Goal: Task Accomplishment & Management: Manage account settings

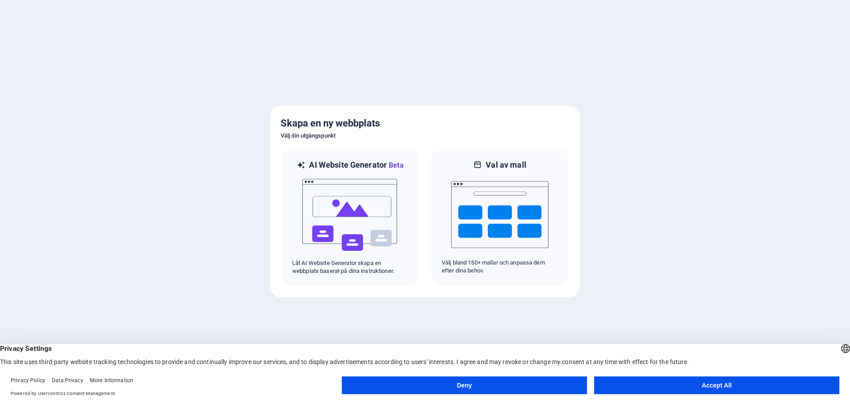
click at [709, 385] on button "Accept All" at bounding box center [716, 386] width 245 height 18
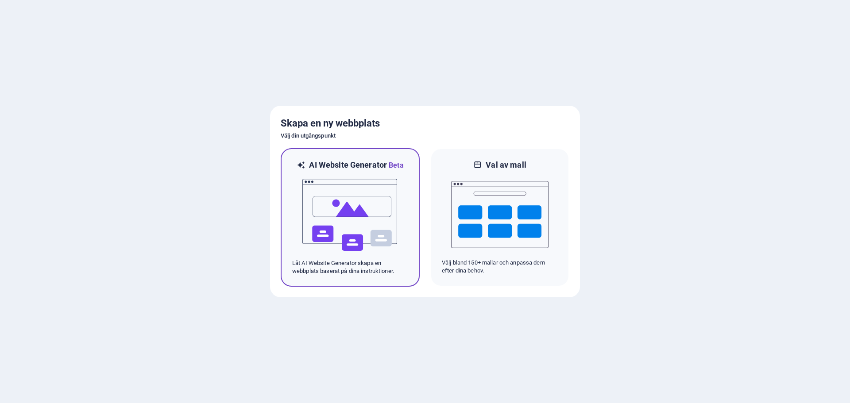
click at [362, 202] on img at bounding box center [349, 215] width 97 height 89
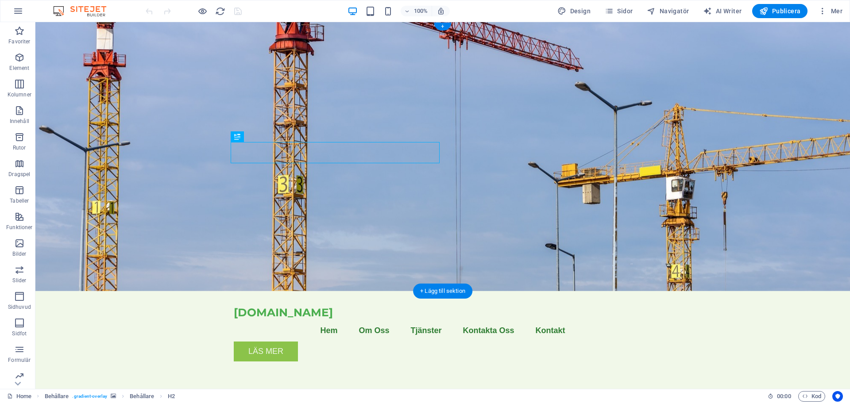
click at [620, 168] on figure at bounding box center [442, 156] width 815 height 269
click at [702, 196] on figure at bounding box center [442, 156] width 815 height 269
click at [610, 169] on figure at bounding box center [442, 156] width 815 height 269
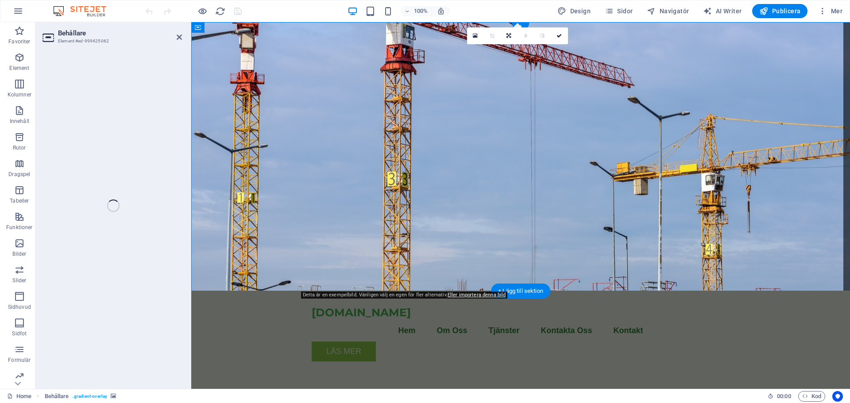
click at [610, 169] on figure at bounding box center [520, 156] width 659 height 269
select select "header"
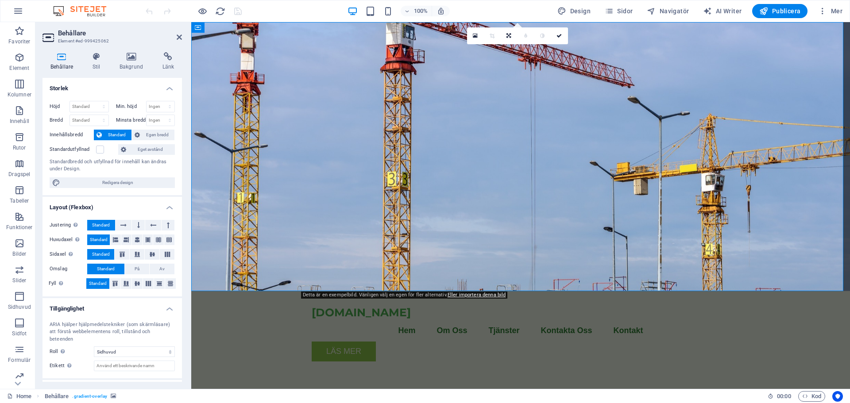
click at [656, 164] on figure at bounding box center [520, 156] width 659 height 269
drag, startPoint x: 656, startPoint y: 164, endPoint x: 649, endPoint y: 181, distance: 17.7
click at [649, 181] on figure at bounding box center [520, 156] width 659 height 269
click at [474, 36] on icon at bounding box center [475, 36] width 5 height 6
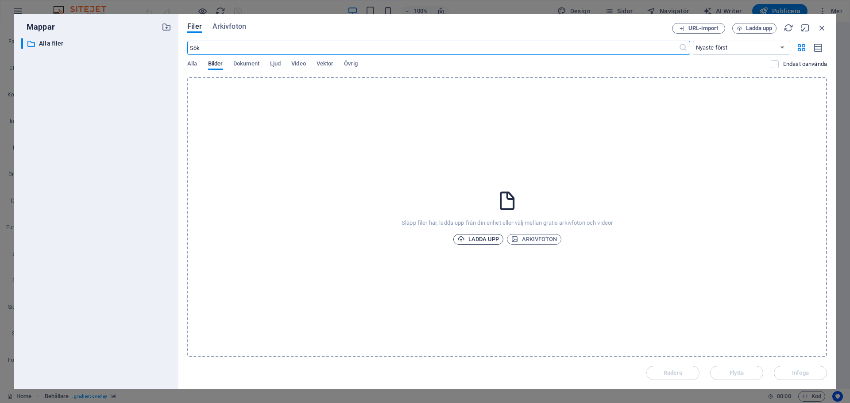
click at [482, 239] on span "Ladda upp" at bounding box center [478, 239] width 42 height 11
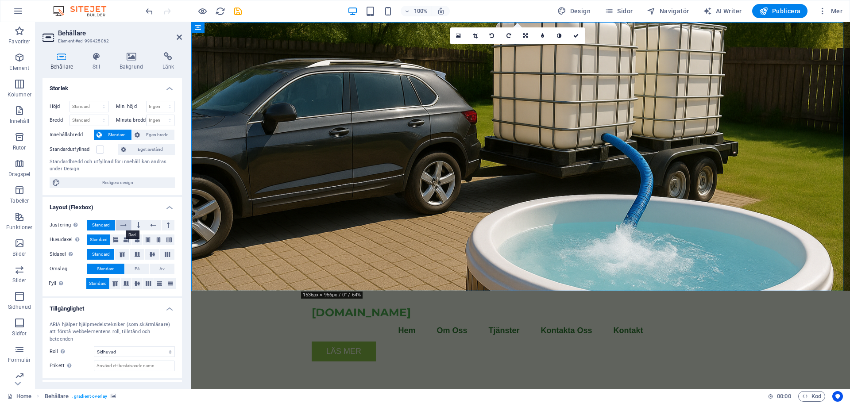
click at [124, 225] on icon at bounding box center [123, 225] width 6 height 11
click at [124, 226] on icon at bounding box center [123, 225] width 6 height 11
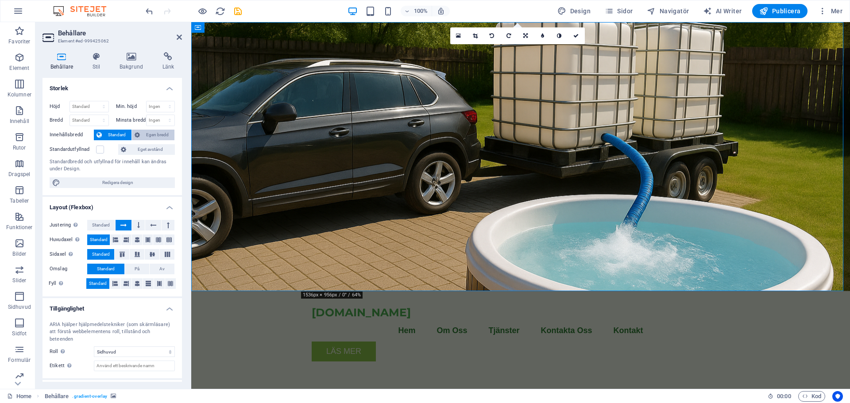
click at [148, 135] on span "Egen bredd" at bounding box center [157, 135] width 29 height 11
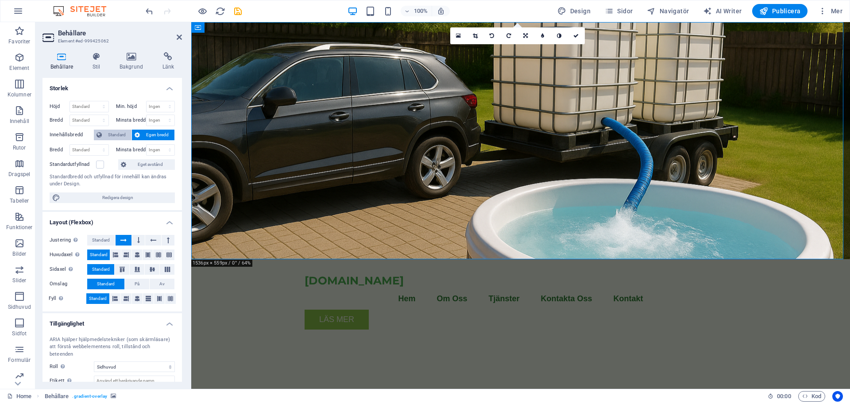
click at [120, 137] on span "Standard" at bounding box center [116, 135] width 24 height 11
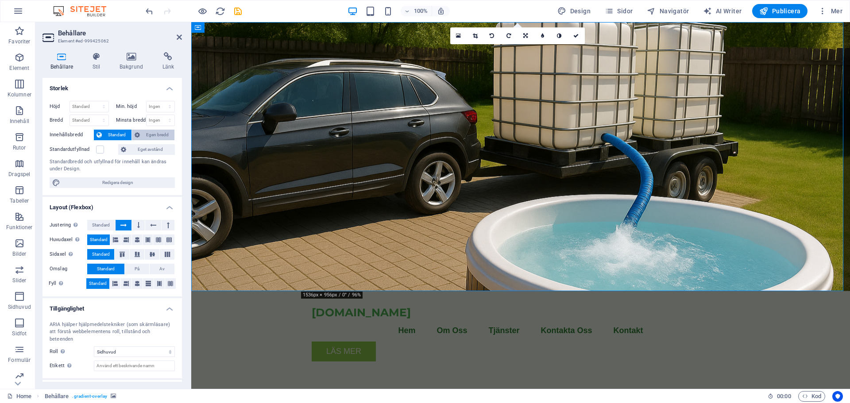
click at [154, 136] on span "Egen bredd" at bounding box center [157, 135] width 29 height 11
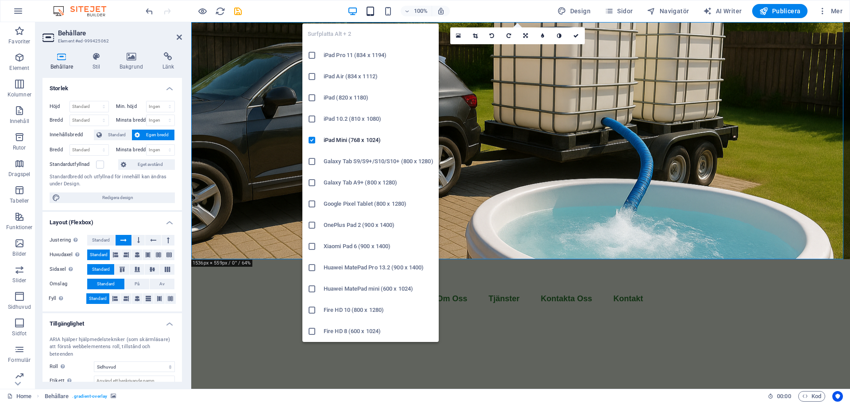
click at [371, 12] on icon "button" at bounding box center [370, 11] width 10 height 10
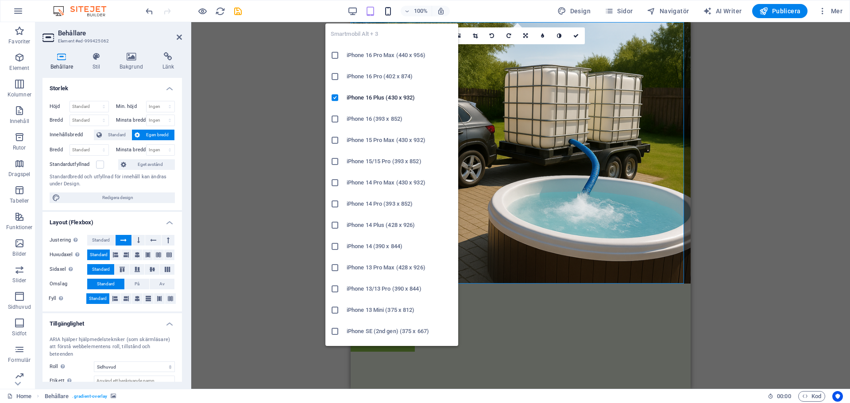
click at [390, 10] on icon "button" at bounding box center [388, 11] width 10 height 10
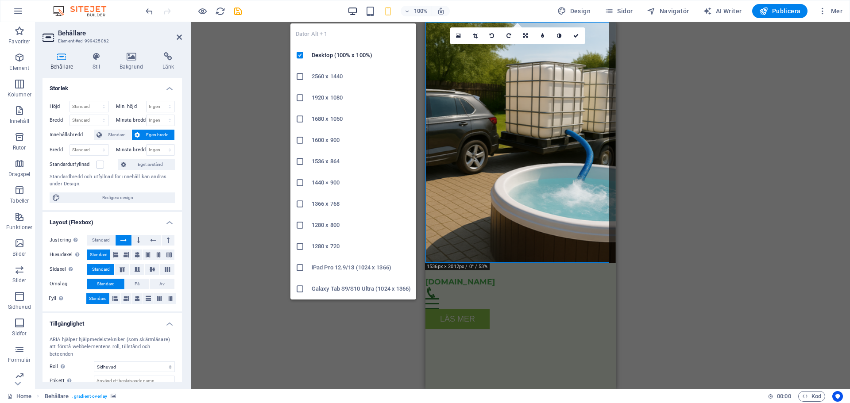
click at [352, 11] on icon "button" at bounding box center [353, 11] width 10 height 10
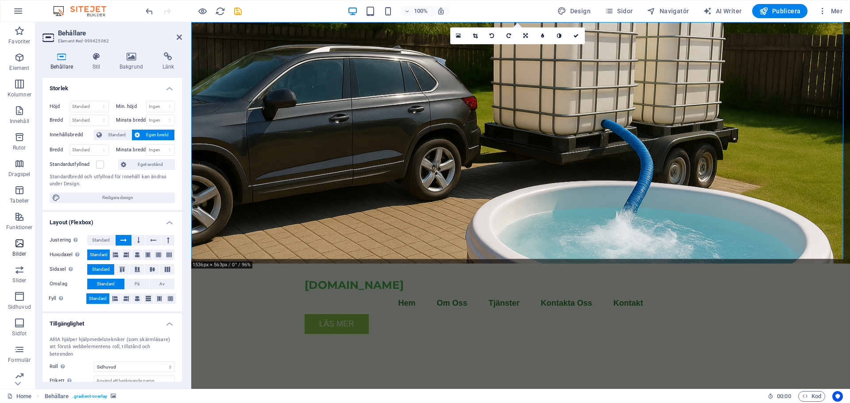
click at [14, 243] on icon "button" at bounding box center [19, 243] width 11 height 11
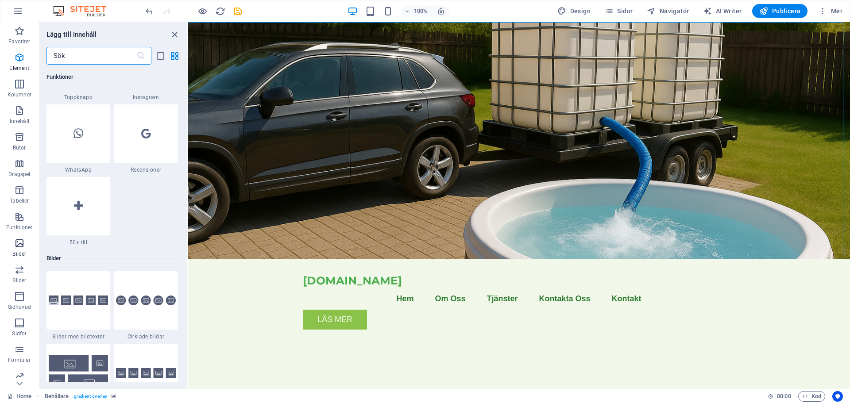
scroll to position [4489, 0]
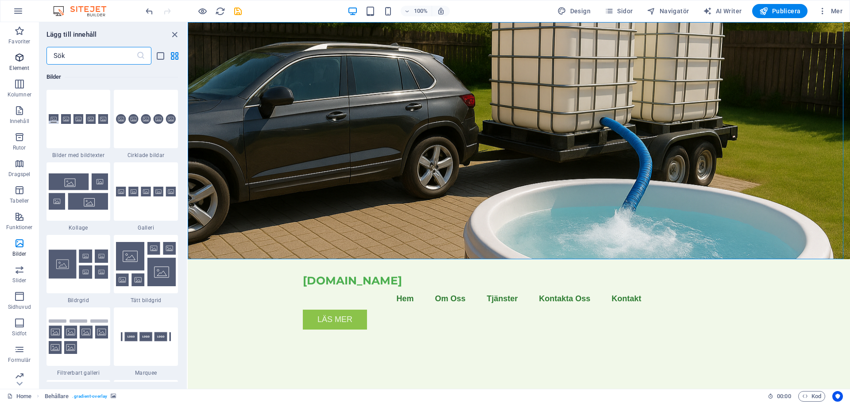
click at [15, 58] on icon "button" at bounding box center [19, 57] width 11 height 11
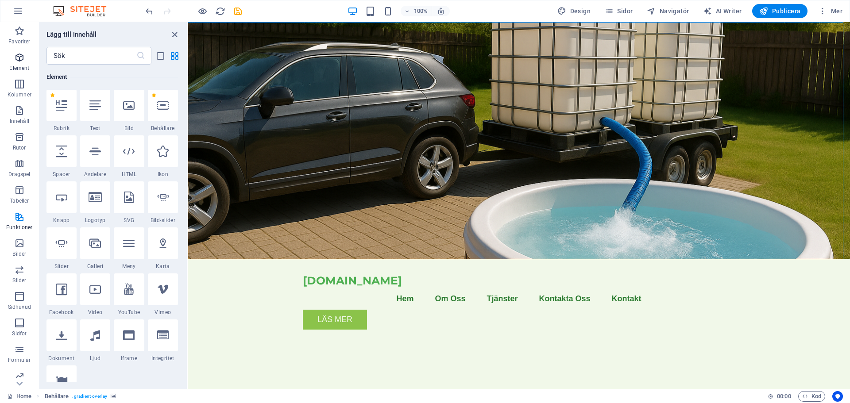
scroll to position [94, 0]
click at [99, 108] on icon at bounding box center [95, 106] width 12 height 12
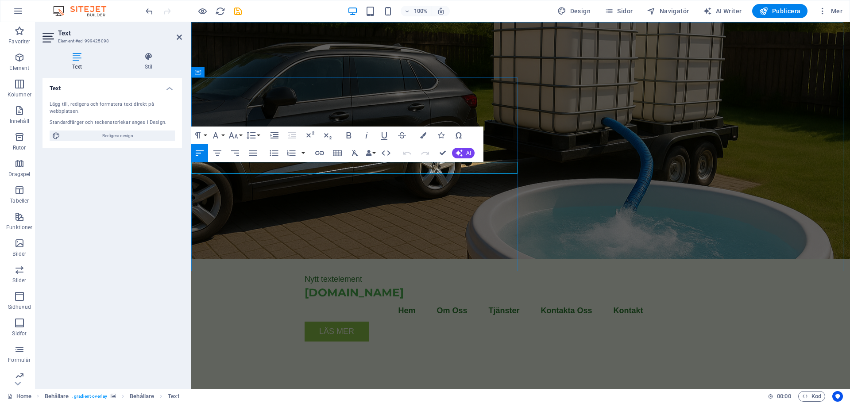
click at [21, 135] on icon "button" at bounding box center [19, 137] width 11 height 11
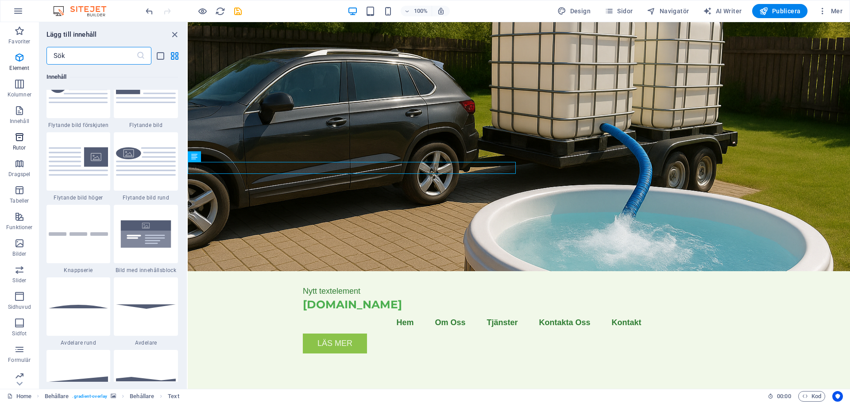
scroll to position [2442, 0]
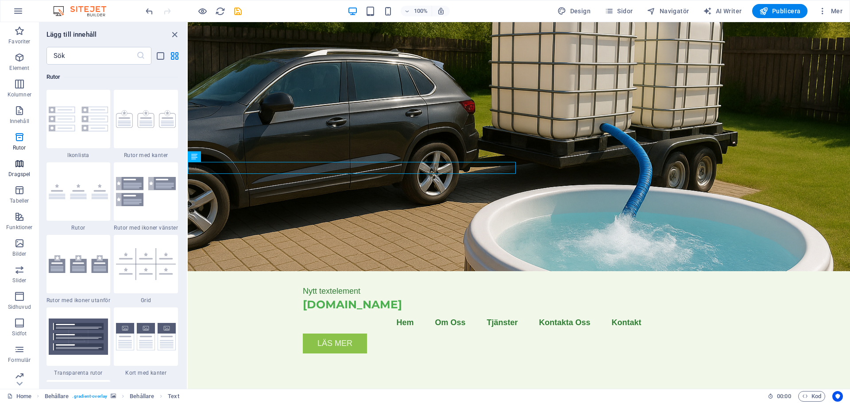
click at [21, 167] on icon "button" at bounding box center [19, 163] width 11 height 11
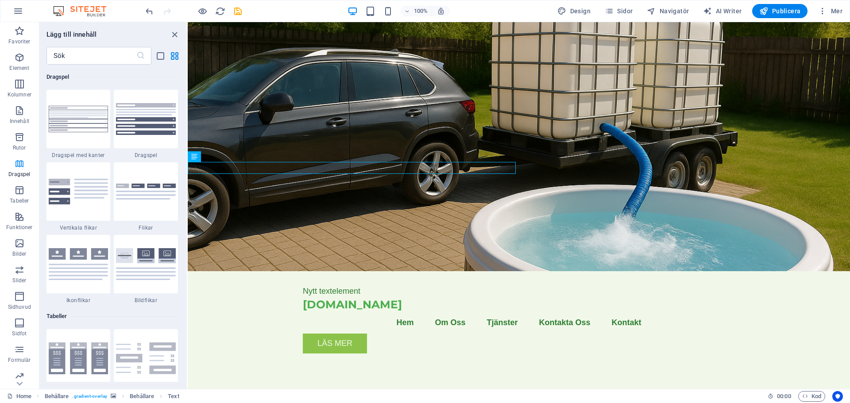
scroll to position [2827, 0]
click at [22, 193] on icon "button" at bounding box center [19, 190] width 11 height 11
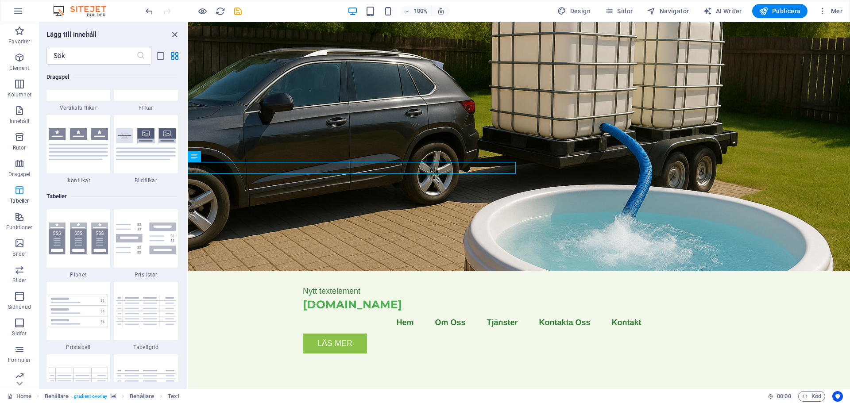
scroll to position [3066, 0]
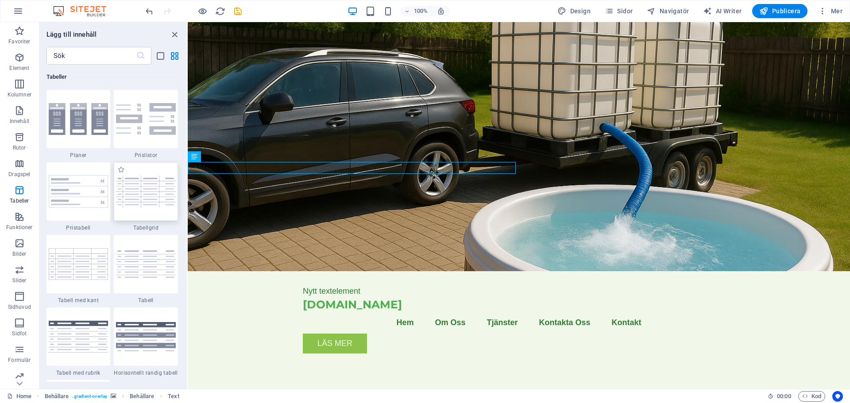
click at [154, 192] on img at bounding box center [146, 191] width 60 height 31
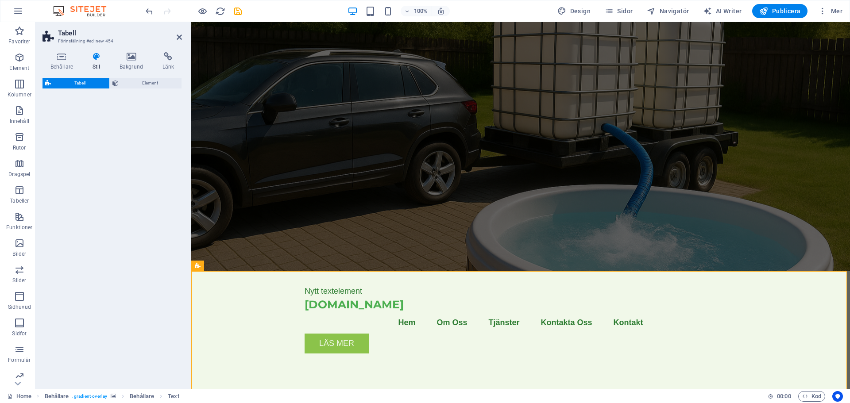
select select "preset-table-v3-border-cross"
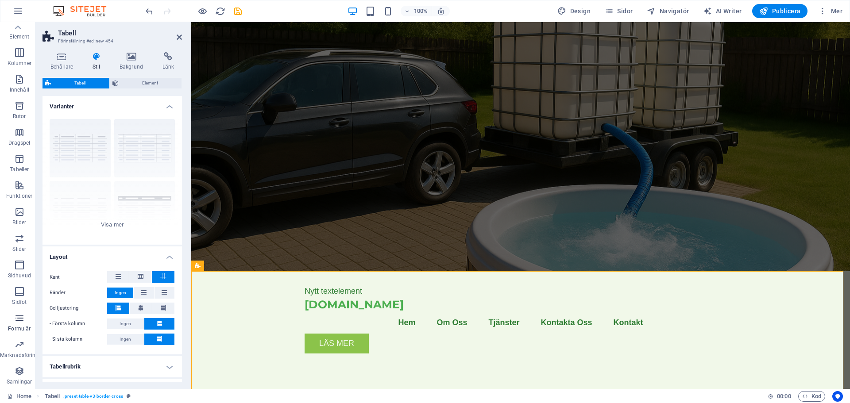
scroll to position [0, 0]
click at [17, 30] on icon "button" at bounding box center [19, 31] width 11 height 11
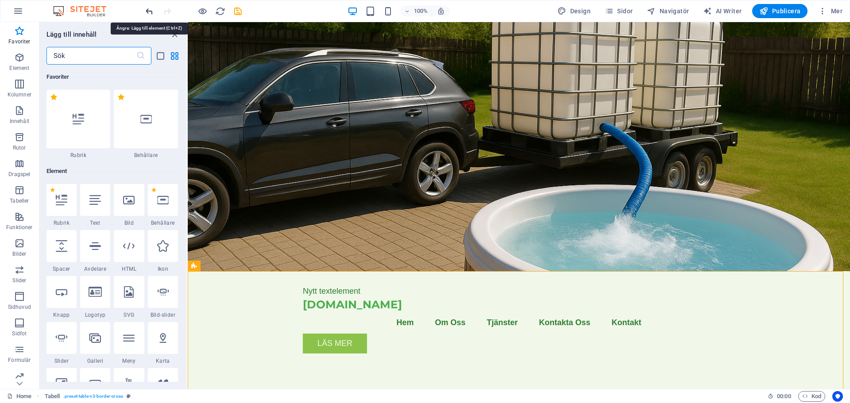
click at [146, 11] on icon "undo" at bounding box center [149, 11] width 10 height 10
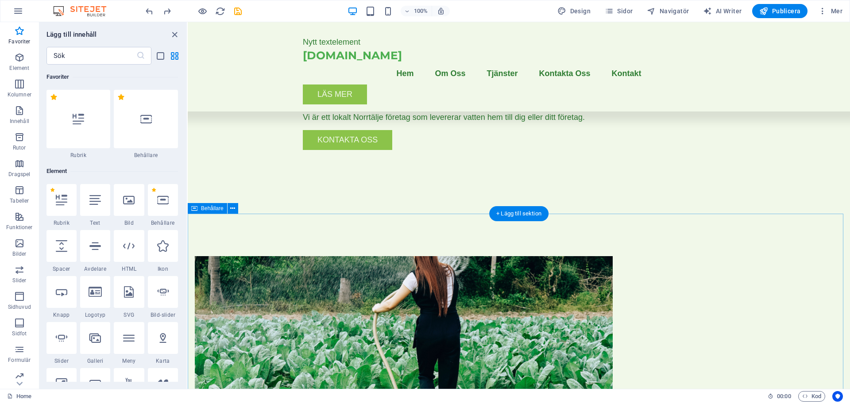
scroll to position [354, 0]
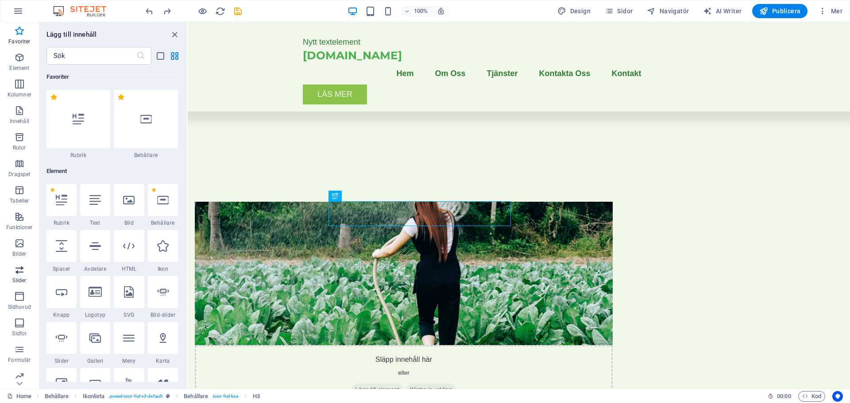
click at [21, 272] on icon "button" at bounding box center [19, 270] width 11 height 11
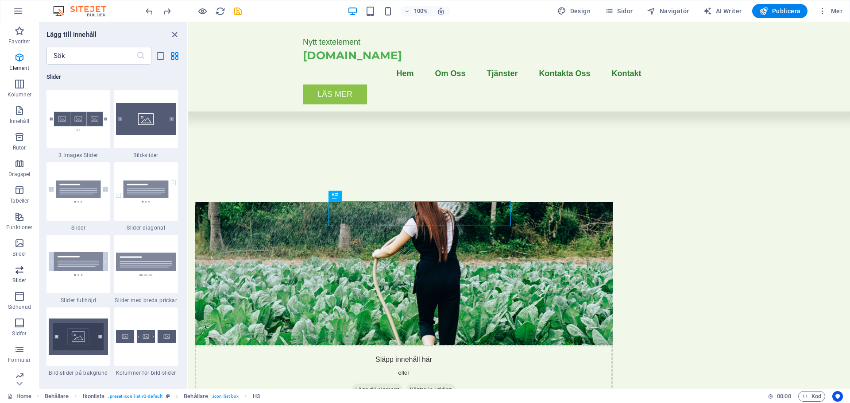
scroll to position [5019, 0]
click at [17, 110] on icon "button" at bounding box center [19, 110] width 11 height 11
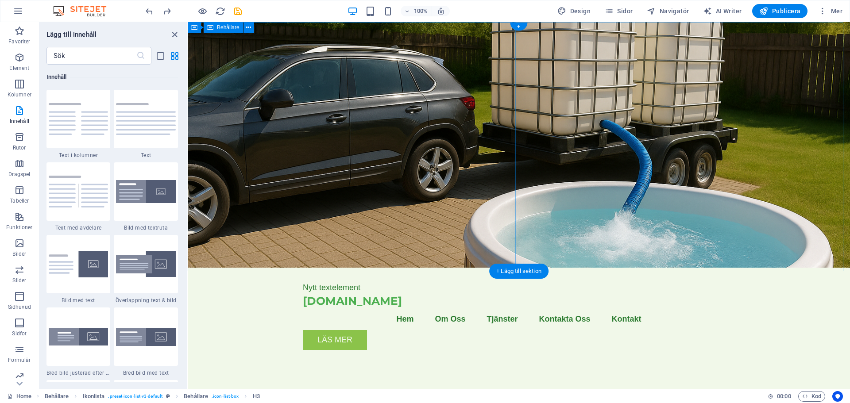
scroll to position [0, 0]
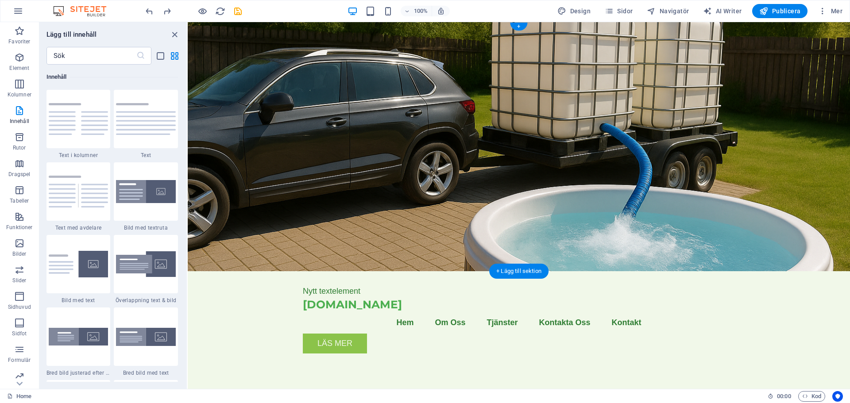
click at [601, 174] on figure at bounding box center [519, 146] width 662 height 249
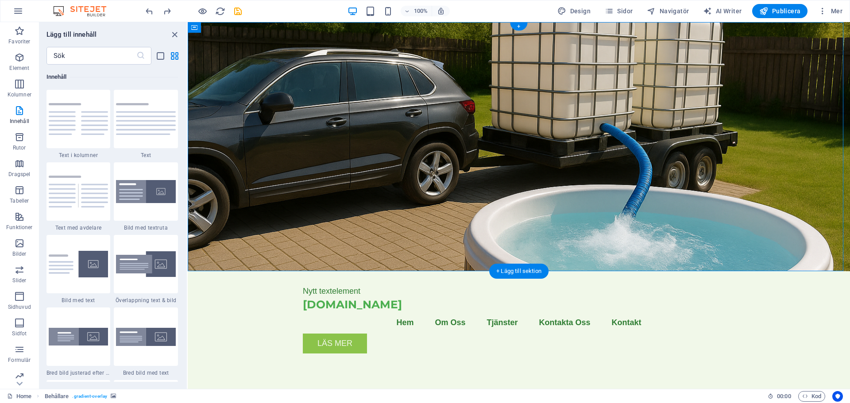
click at [601, 174] on figure at bounding box center [519, 146] width 662 height 249
select select "header"
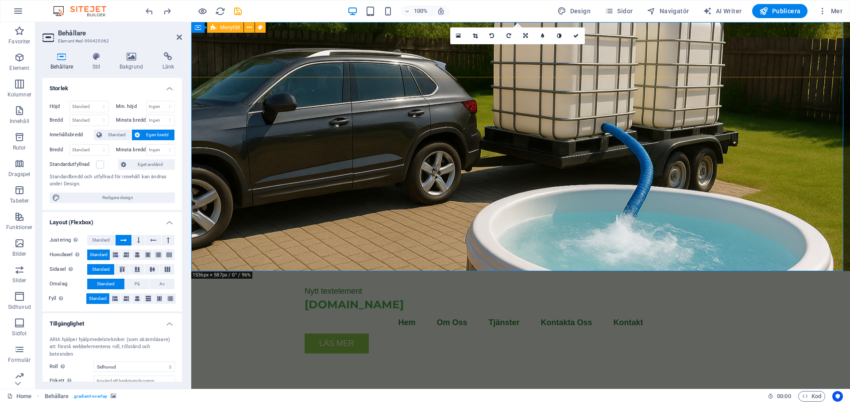
click at [228, 28] on span "Menyfält" at bounding box center [230, 27] width 20 height 5
click at [18, 111] on icon "button" at bounding box center [19, 110] width 11 height 11
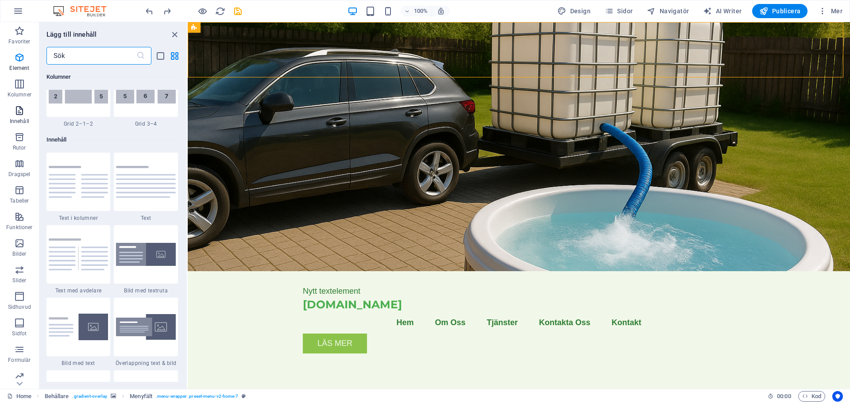
scroll to position [1549, 0]
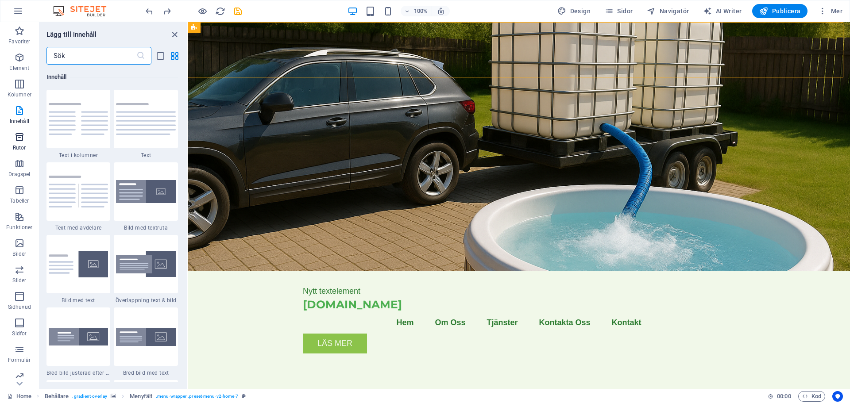
click at [21, 139] on icon "button" at bounding box center [19, 137] width 11 height 11
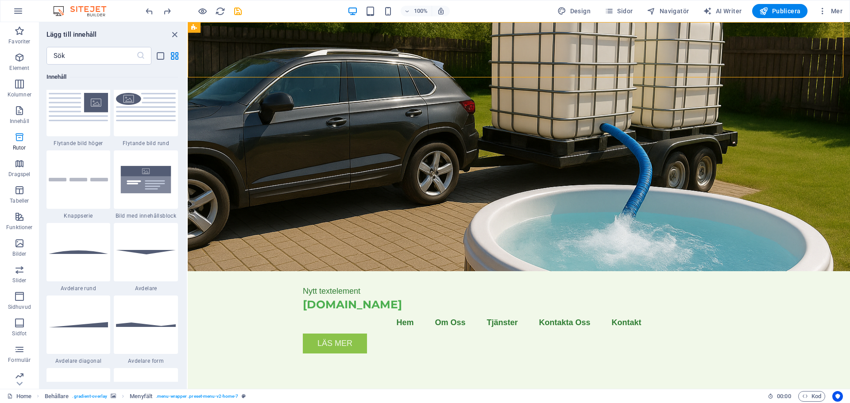
scroll to position [2442, 0]
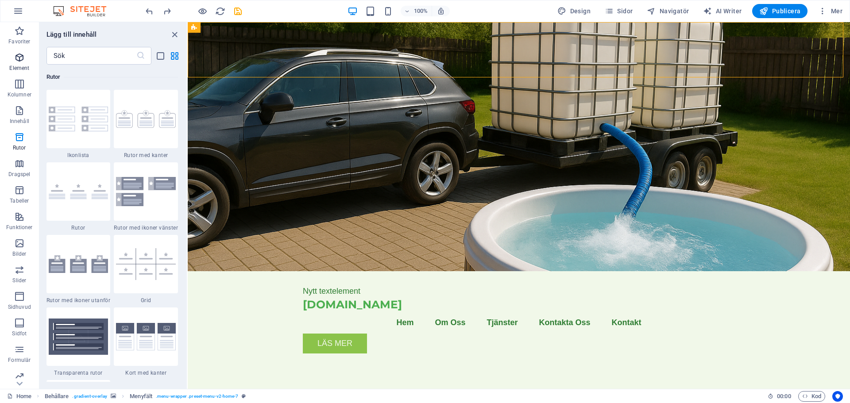
click at [19, 59] on icon "button" at bounding box center [19, 57] width 11 height 11
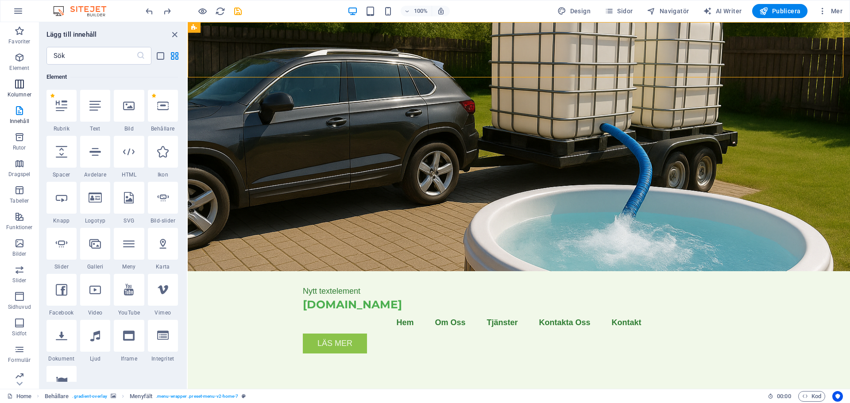
scroll to position [94, 0]
click at [125, 112] on div at bounding box center [129, 106] width 30 height 32
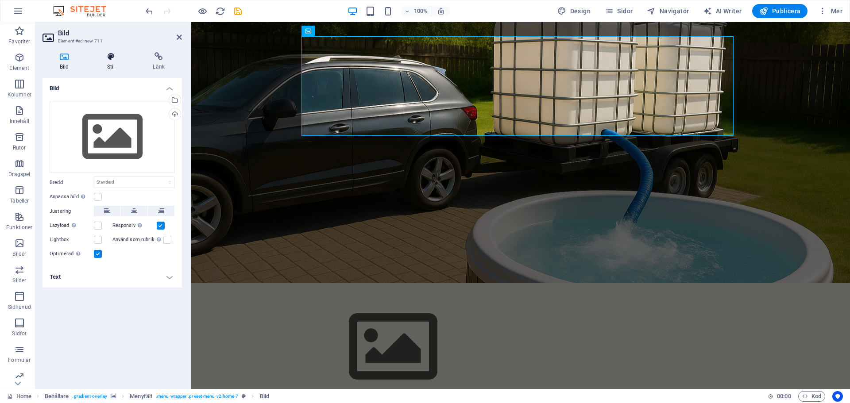
click at [108, 57] on icon at bounding box center [111, 56] width 42 height 9
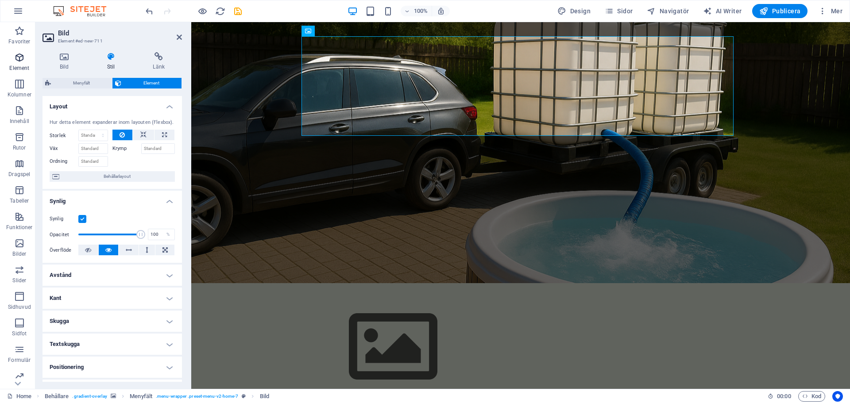
click at [19, 55] on icon "button" at bounding box center [19, 57] width 11 height 11
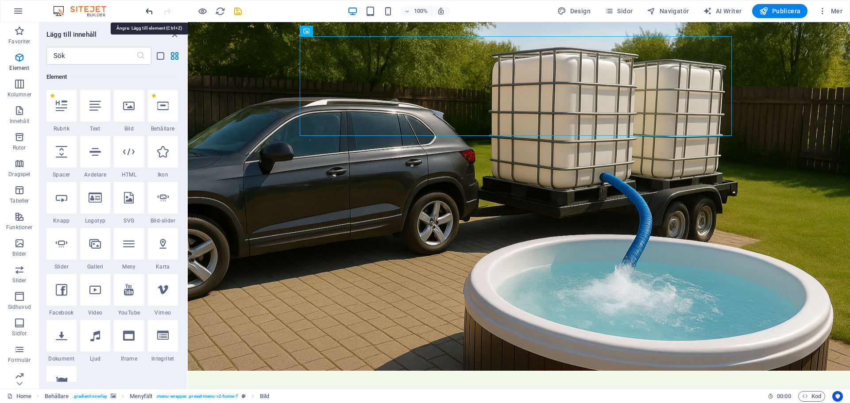
click at [148, 10] on icon "undo" at bounding box center [149, 11] width 10 height 10
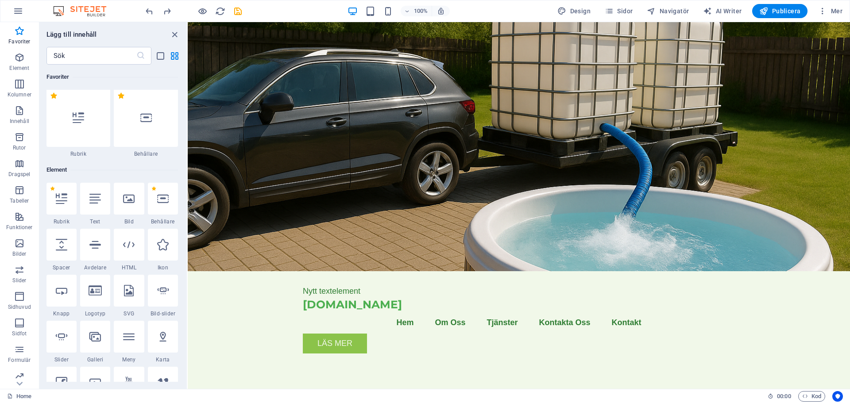
scroll to position [0, 0]
click at [18, 220] on icon "button" at bounding box center [19, 217] width 11 height 11
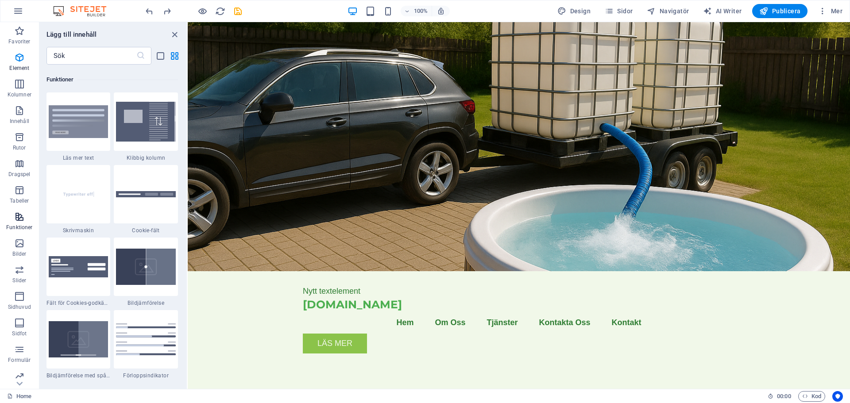
scroll to position [3451, 0]
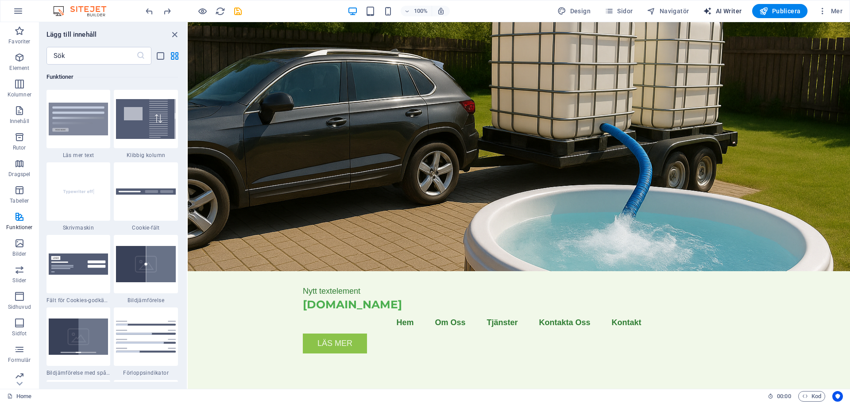
click at [736, 13] on span "AI Writer" at bounding box center [722, 11] width 39 height 9
select select "English"
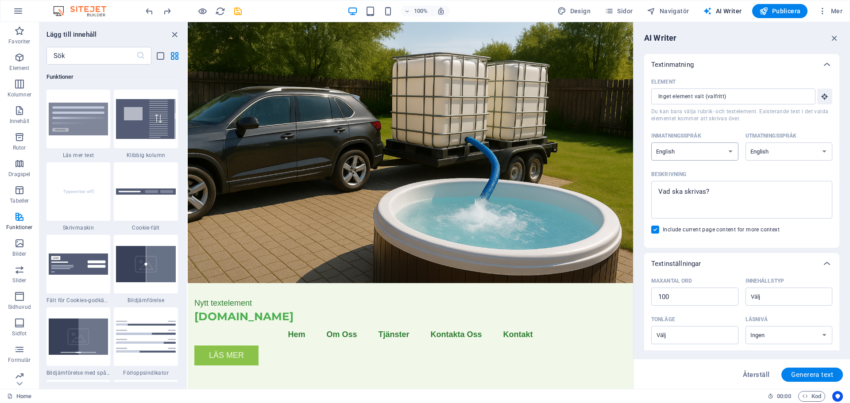
click at [730, 151] on select "Albanian Arabic Armenian Awadhi Azerbaijani Bashkir Basque Belarusian Bengali B…" at bounding box center [694, 152] width 87 height 18
click at [781, 122] on span "Du kan bara välja rubrik- och textelement. Existerande text i det valda element…" at bounding box center [741, 115] width 181 height 14
click at [781, 104] on input "Element ​ Du kan bara välja rubrik- och textelement. Existerande text i det val…" at bounding box center [730, 97] width 158 height 16
click at [839, 38] on icon "button" at bounding box center [835, 38] width 10 height 10
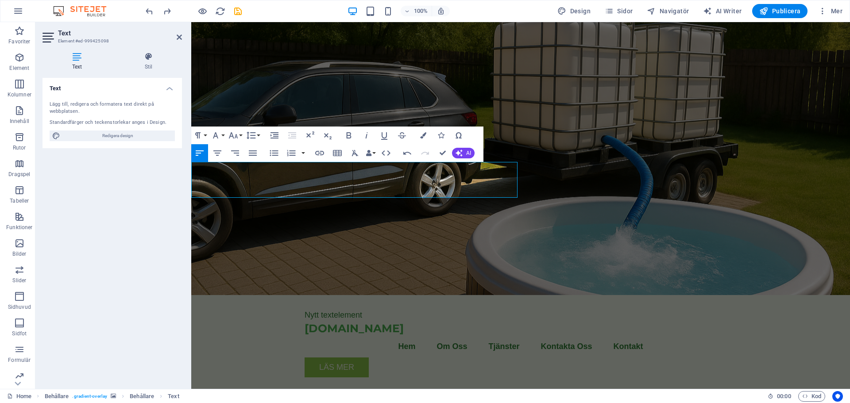
click at [524, 97] on figure at bounding box center [520, 158] width 659 height 273
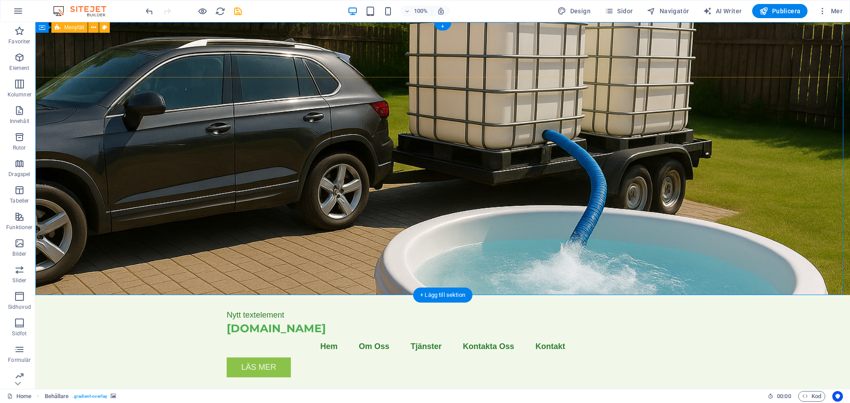
click at [162, 295] on div "Nytt textelement [DOMAIN_NAME] Menu Hem Om Oss Tjänster Kontakta Oss Kontakt Lä…" at bounding box center [442, 339] width 815 height 89
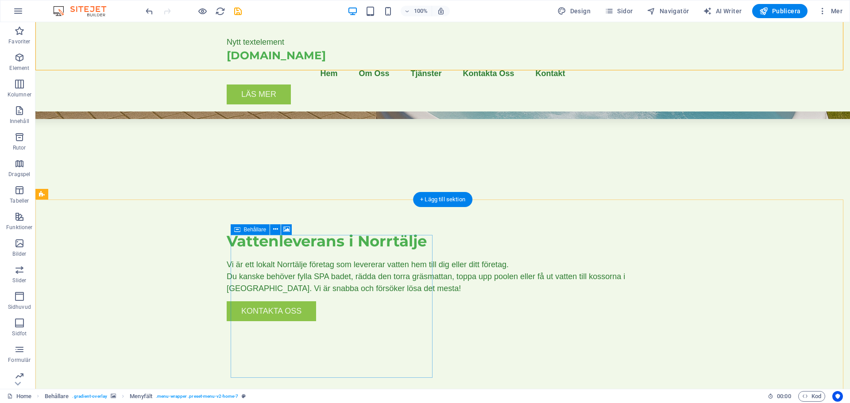
scroll to position [177, 0]
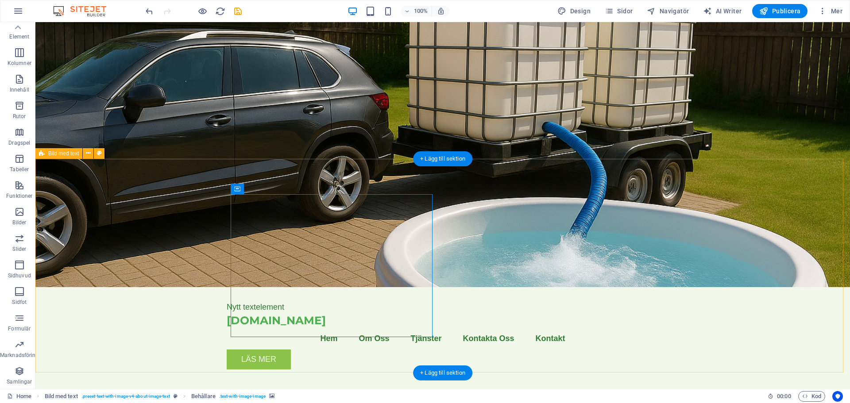
scroll to position [0, 0]
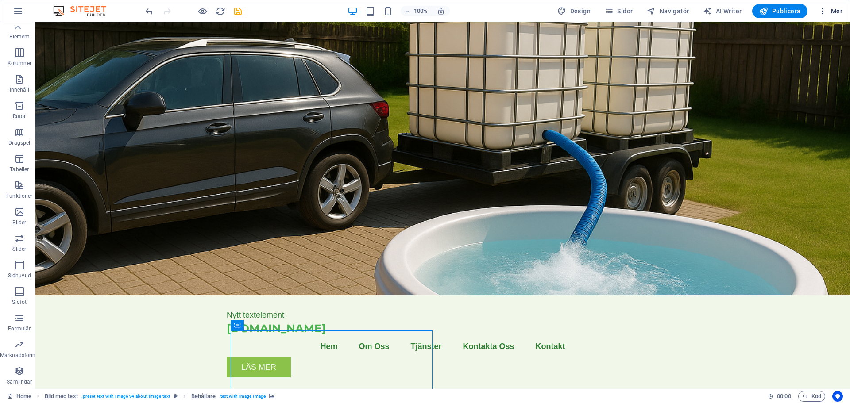
click at [836, 8] on span "Mer" at bounding box center [830, 11] width 24 height 9
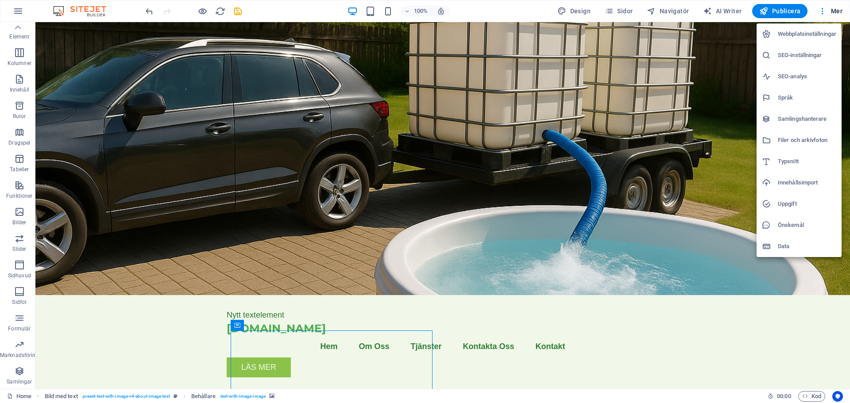
click at [626, 11] on div at bounding box center [425, 201] width 850 height 403
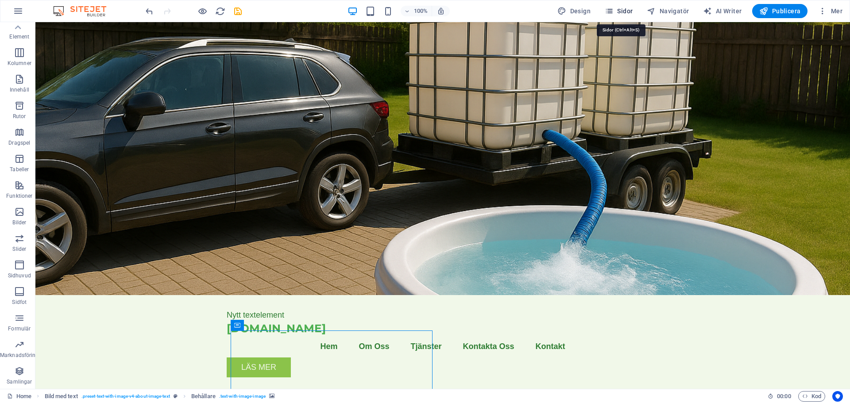
click at [626, 11] on span "Sidor" at bounding box center [619, 11] width 28 height 9
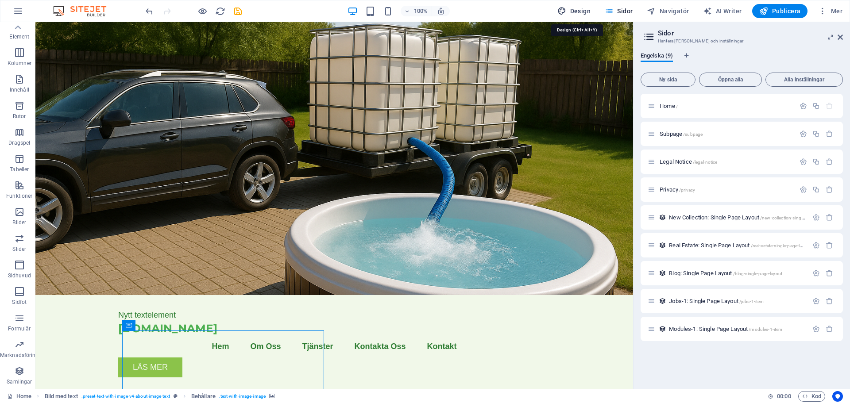
click at [587, 12] on span "Design" at bounding box center [573, 11] width 33 height 9
select select "px"
select select "200"
select select "px"
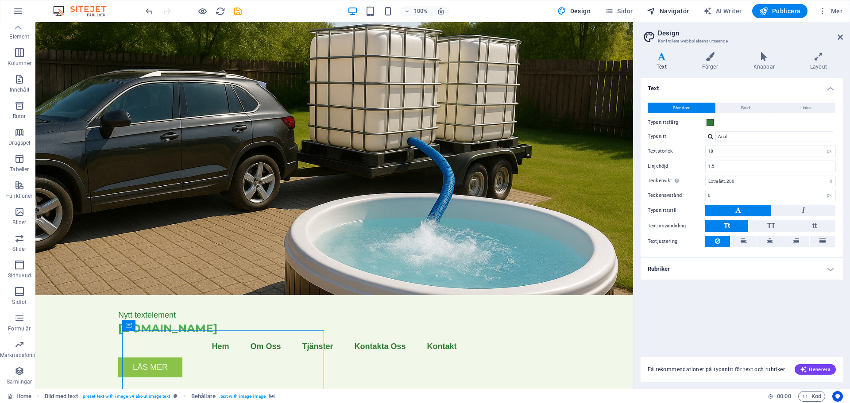
click at [673, 8] on span "Navigatör" at bounding box center [668, 11] width 42 height 9
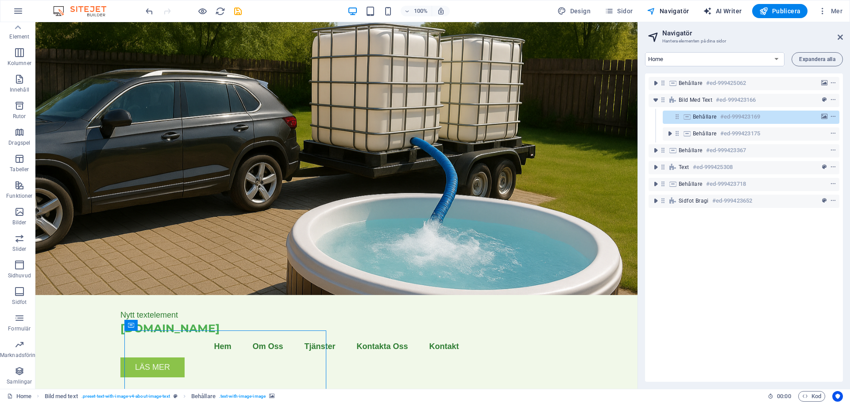
click at [739, 9] on span "AI Writer" at bounding box center [722, 11] width 39 height 9
select select "English"
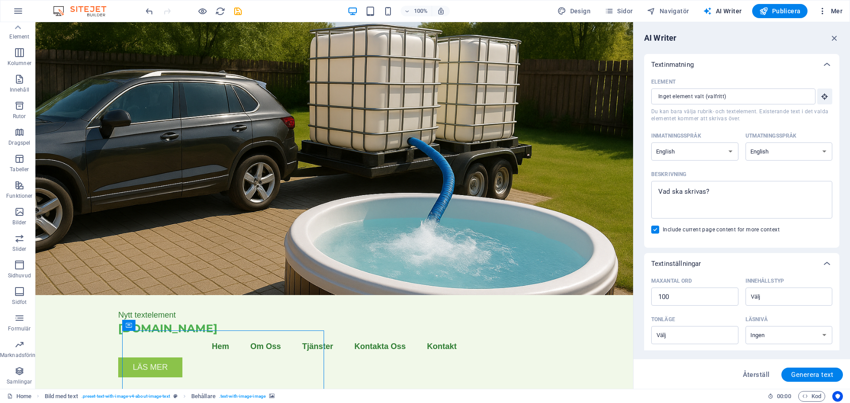
click at [823, 11] on icon "button" at bounding box center [822, 11] width 9 height 9
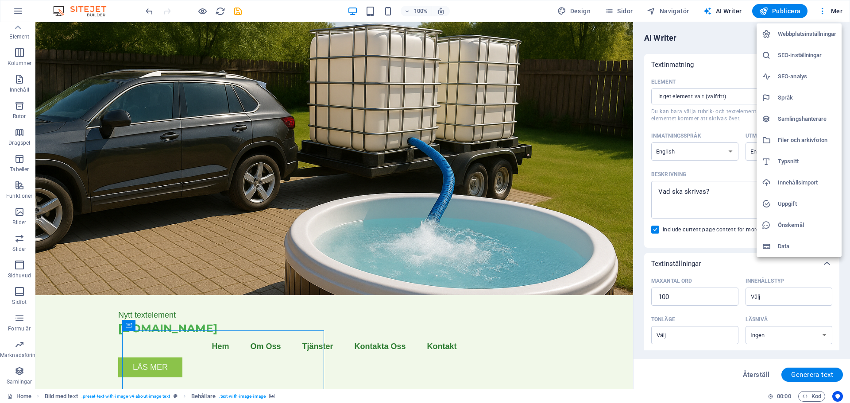
click at [16, 30] on div at bounding box center [425, 201] width 850 height 403
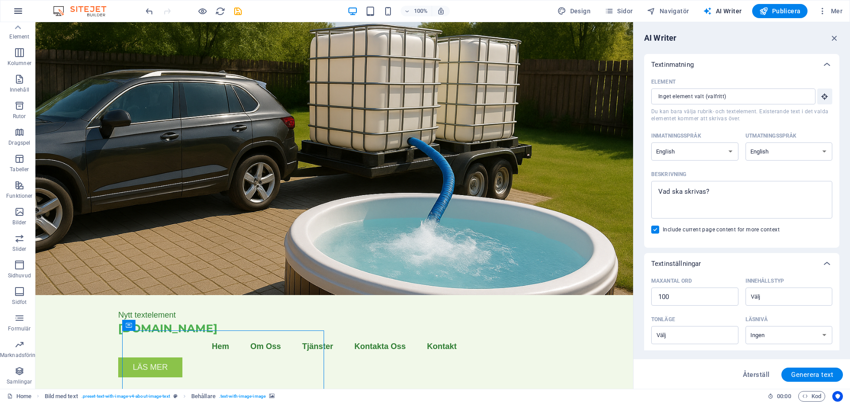
click at [21, 13] on icon "button" at bounding box center [18, 11] width 11 height 11
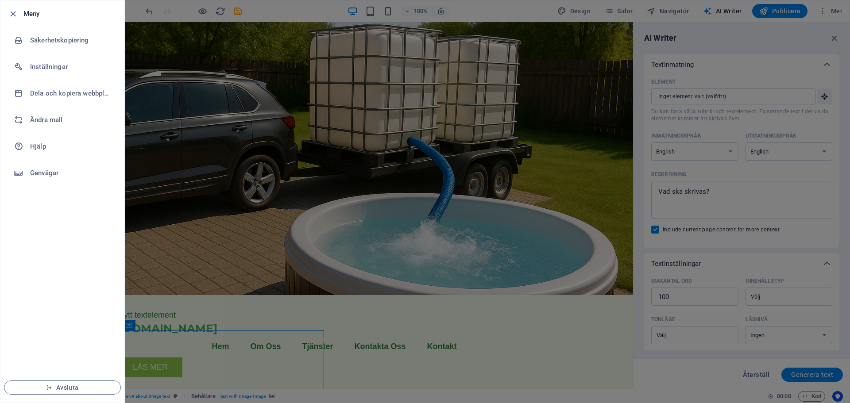
click at [215, 88] on div at bounding box center [425, 201] width 850 height 403
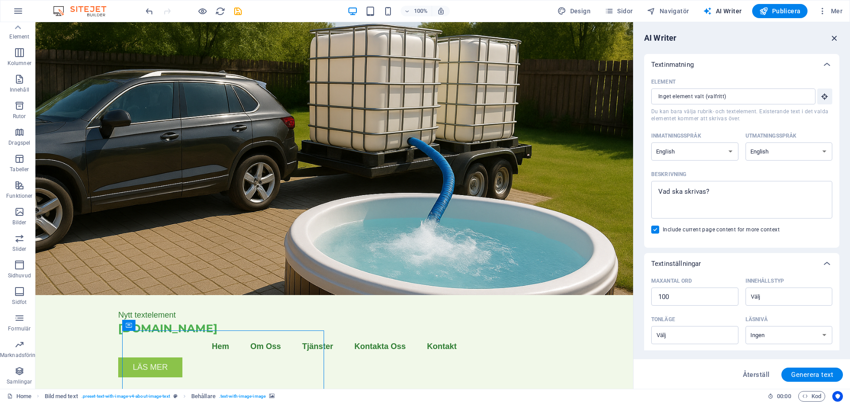
click at [836, 37] on icon "button" at bounding box center [835, 38] width 10 height 10
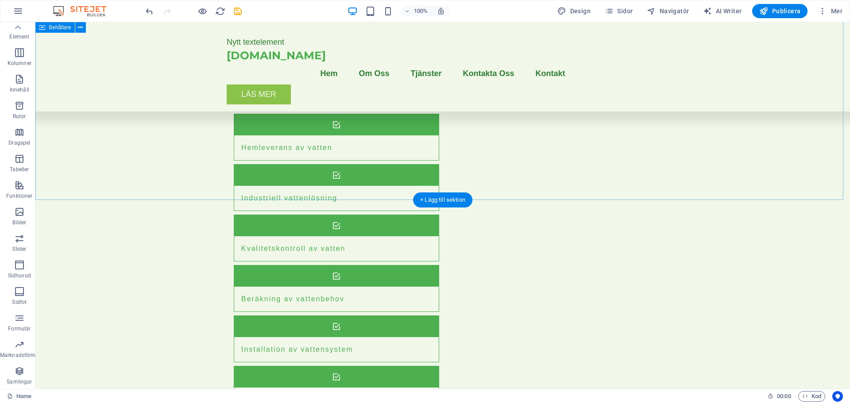
scroll to position [930, 0]
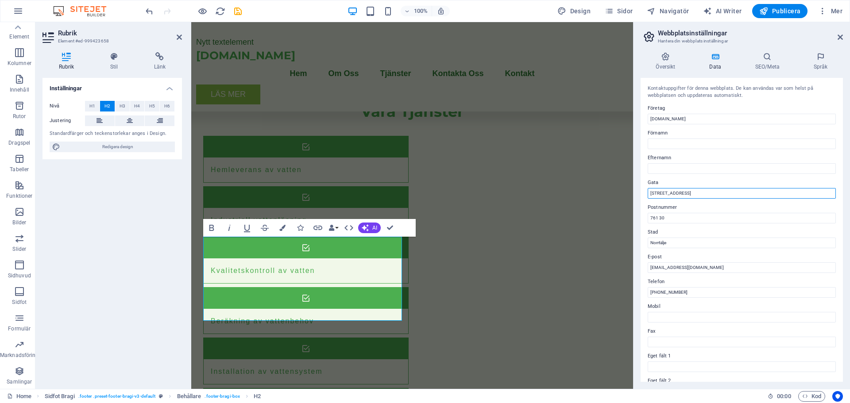
click at [684, 194] on input "[STREET_ADDRESS]" at bounding box center [742, 193] width 188 height 11
drag, startPoint x: 875, startPoint y: 215, endPoint x: 610, endPoint y: 195, distance: 266.0
click at [692, 193] on input "[STREET_ADDRESS]" at bounding box center [742, 193] width 188 height 11
type input "V"
type input "[STREET_ADDRESS]"
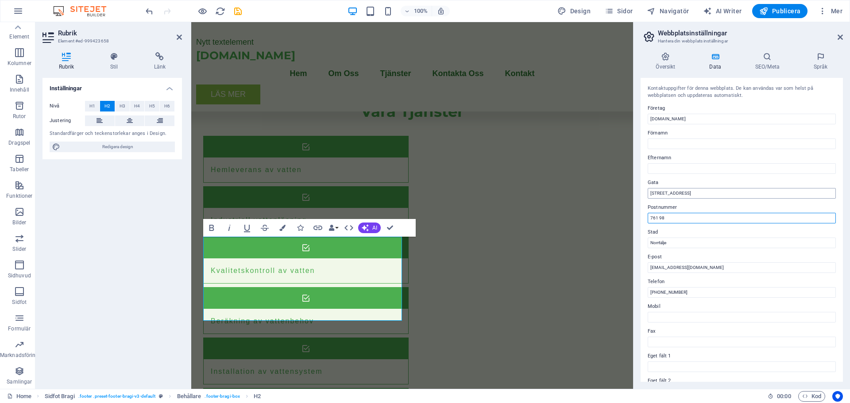
type input "761 98"
click at [680, 290] on input "[PHONE_NUMBER]" at bounding box center [742, 292] width 188 height 11
type input "0"
type input "076-888 1745"
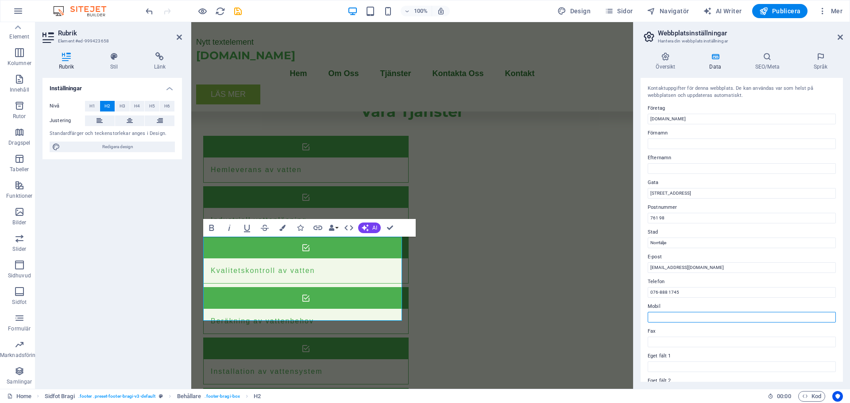
click at [667, 315] on input "Mobil" at bounding box center [742, 317] width 188 height 11
type input "076-888 1745"
click at [684, 291] on input "076-888 1745" at bounding box center [742, 292] width 188 height 11
type input "0"
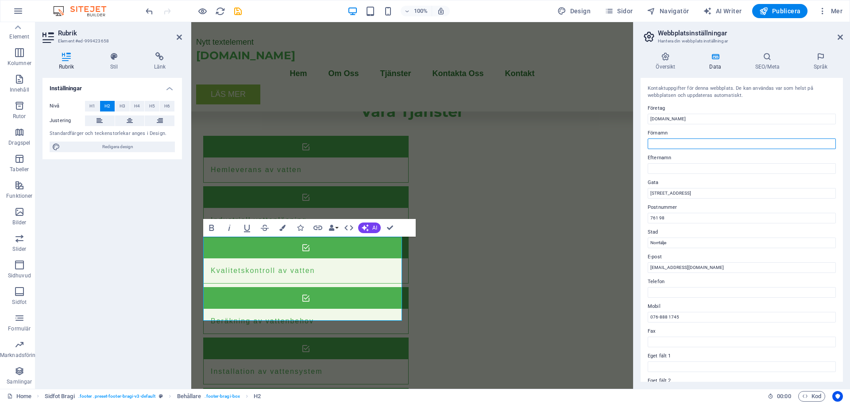
click at [681, 143] on input "Förnamn" at bounding box center [742, 144] width 188 height 11
type input "[PERSON_NAME]"
type input "Thunborg"
click at [769, 61] on icon at bounding box center [767, 56] width 55 height 9
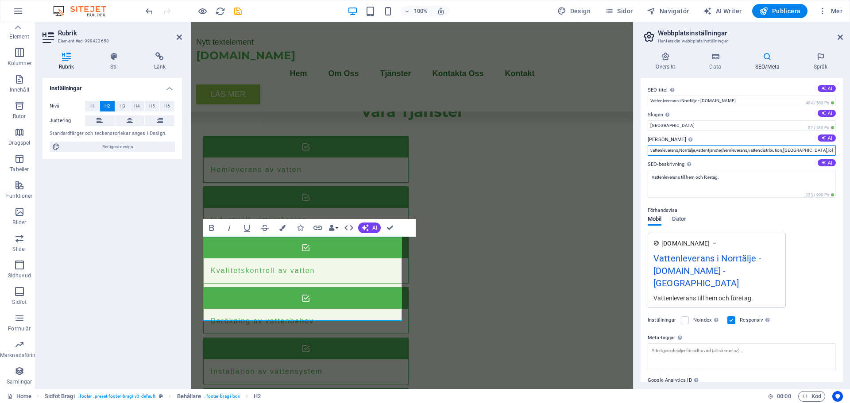
click at [760, 150] on input "vattenleverans,Norrtälje,vattentjänster,hemleverans,vattendistribution,[GEOGRAP…" at bounding box center [742, 150] width 188 height 11
type input "vattenleverans,[GEOGRAPHIC_DATA],vattentjänster,hemleverans,vattendistribution,…"
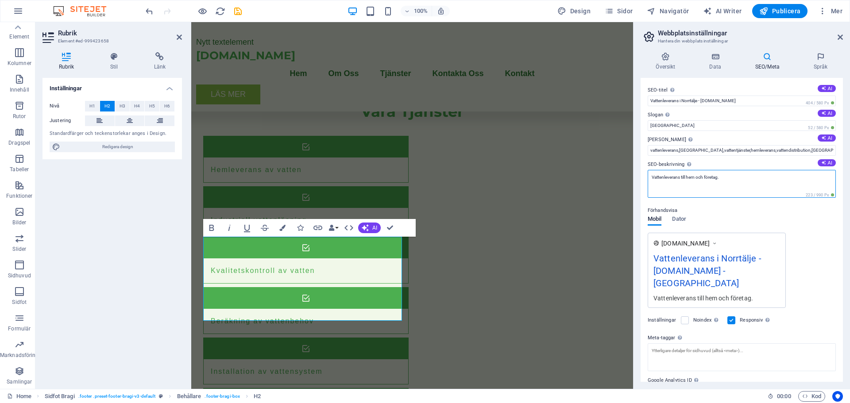
click at [737, 176] on textarea "Vattenleverans till hem och företag." at bounding box center [742, 184] width 188 height 28
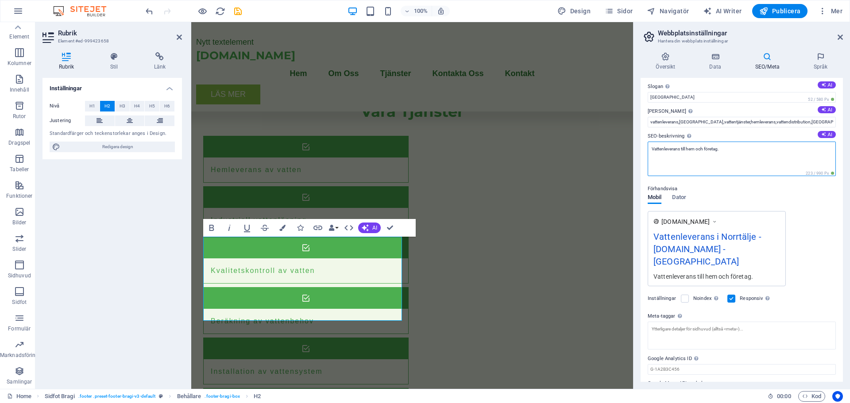
scroll to position [41, 0]
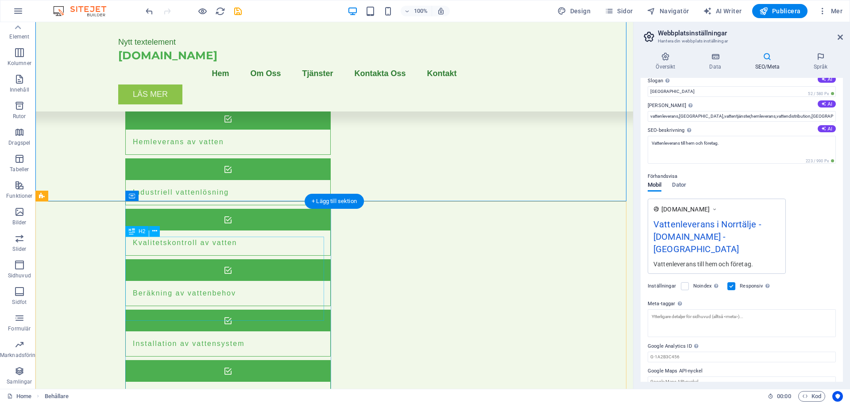
scroll to position [945, 0]
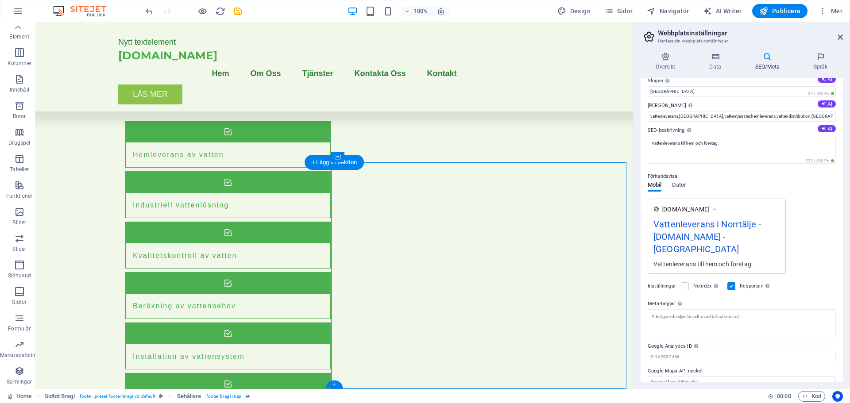
select select "px"
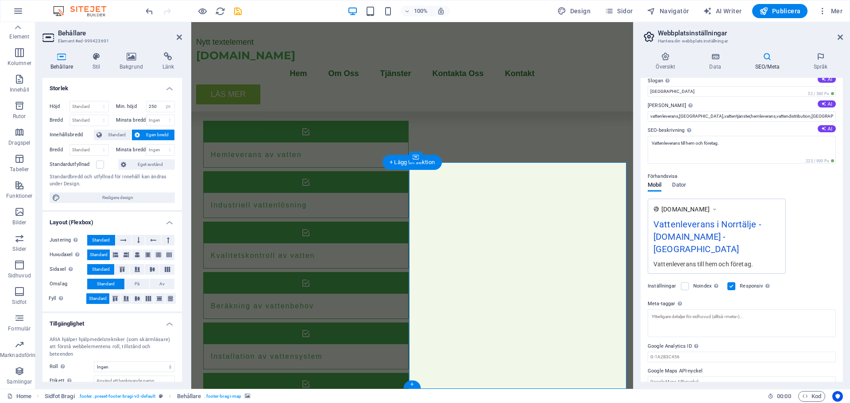
scroll to position [969, 0]
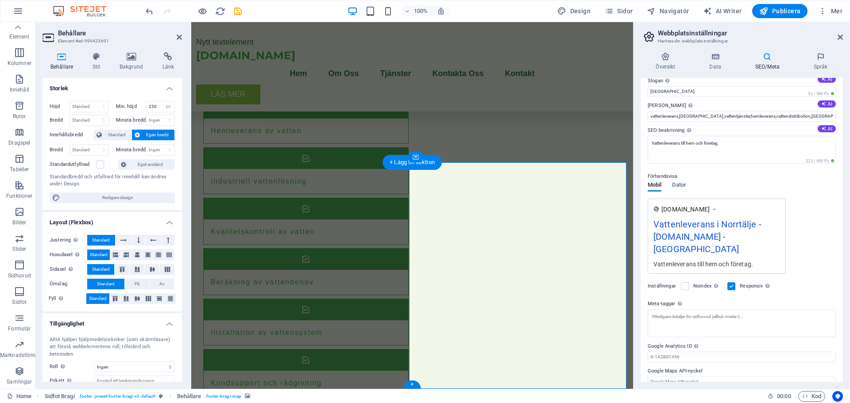
drag, startPoint x: 513, startPoint y: 269, endPoint x: 552, endPoint y: 359, distance: 98.5
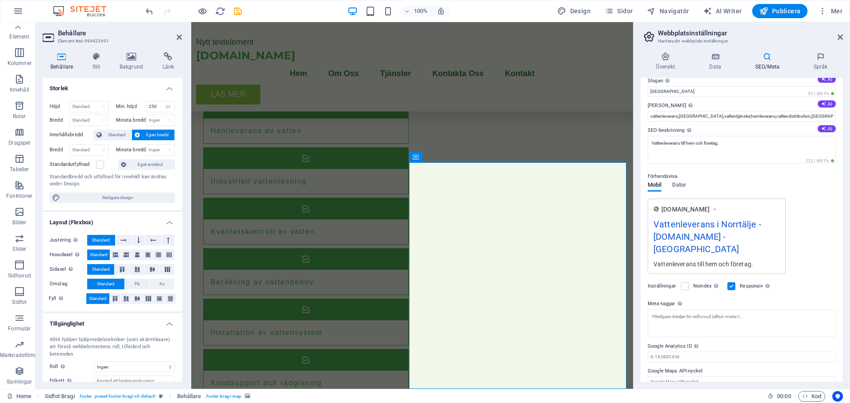
click at [176, 35] on h2 "Behållare" at bounding box center [120, 33] width 124 height 8
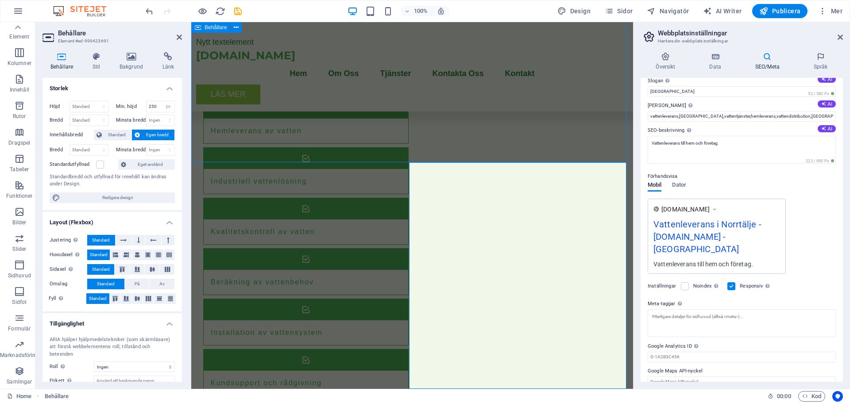
scroll to position [945, 0]
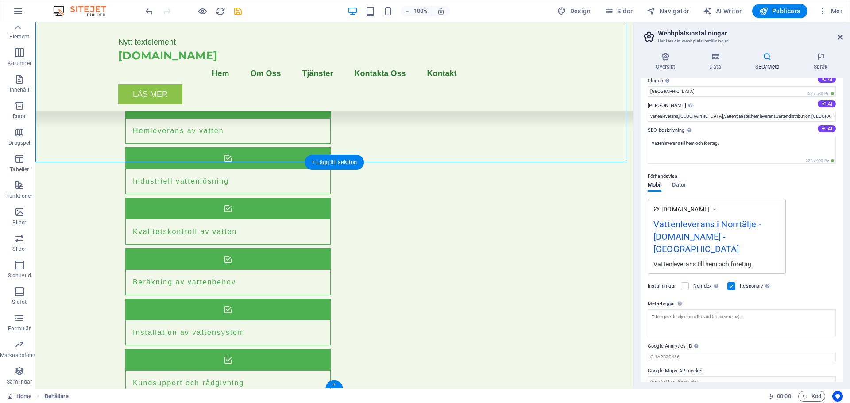
drag, startPoint x: 493, startPoint y: 280, endPoint x: 488, endPoint y: 293, distance: 13.9
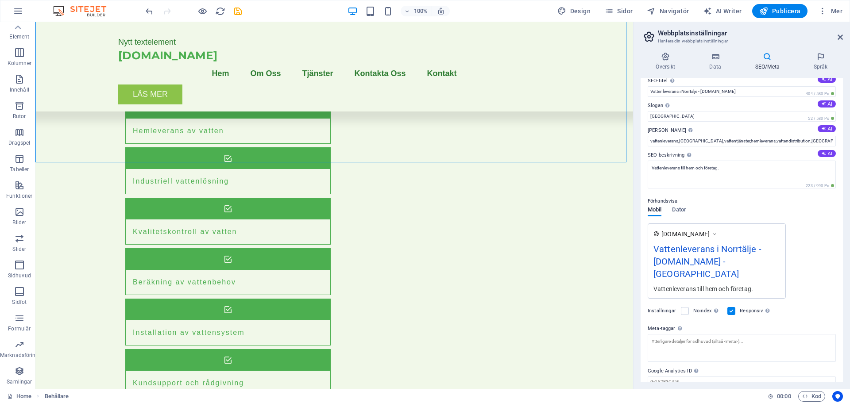
scroll to position [0, 0]
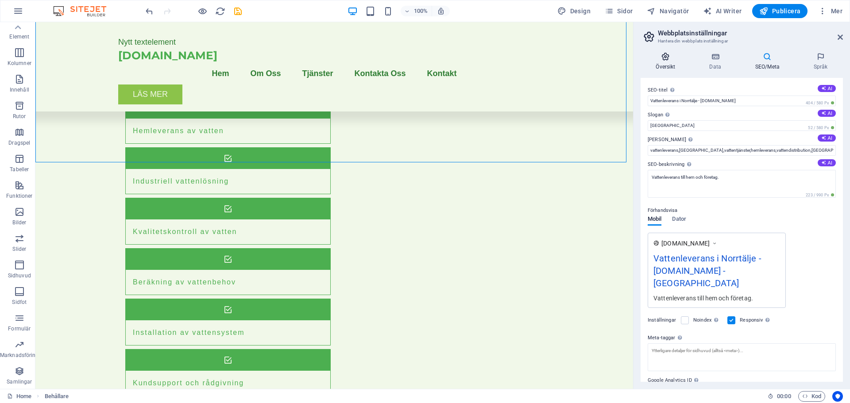
click at [657, 61] on h4 "Översikt" at bounding box center [668, 61] width 54 height 19
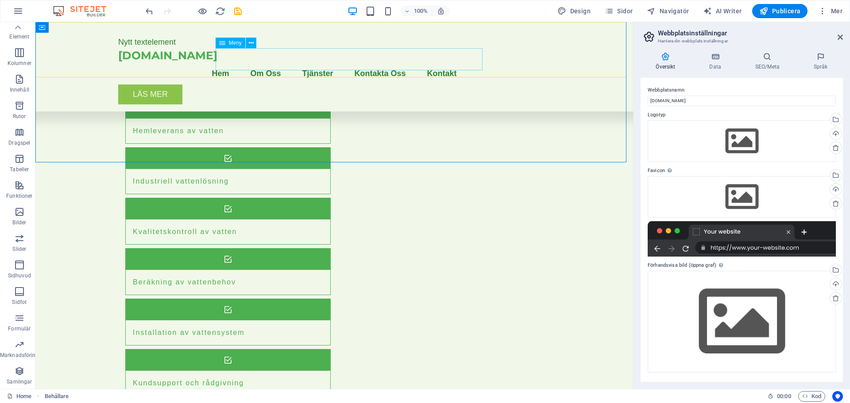
click at [289, 62] on nav "Hem Om Oss Tjänster Kontakta Oss Kontakt" at bounding box center [334, 73] width 432 height 22
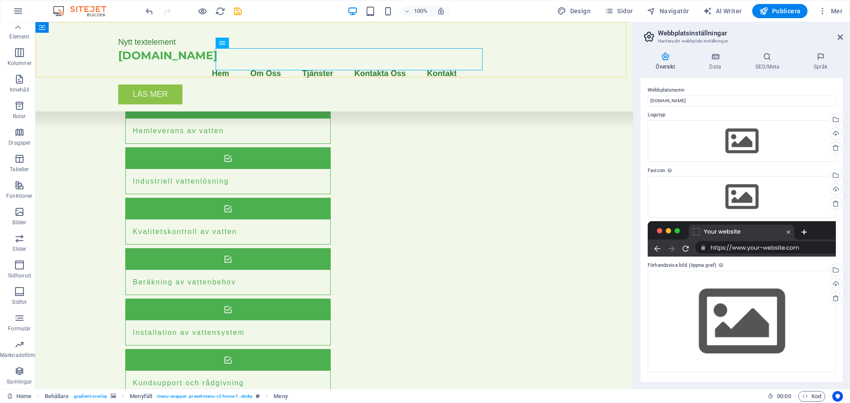
click at [81, 45] on div "Nytt textelement [DOMAIN_NAME] Menu Hem Om Oss Tjänster Kontakta Oss Kontakt Lä…" at bounding box center [334, 66] width 598 height 89
click at [219, 12] on icon "reload" at bounding box center [220, 11] width 10 height 10
click at [238, 12] on icon "save" at bounding box center [238, 11] width 10 height 10
checkbox input "false"
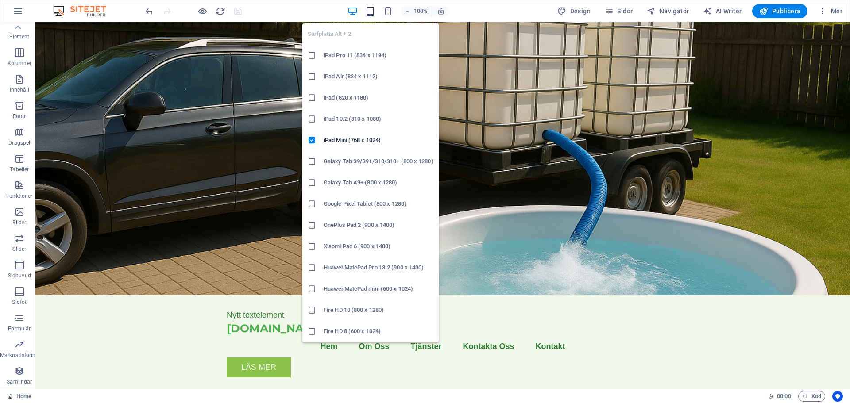
click at [370, 11] on icon "button" at bounding box center [370, 11] width 10 height 10
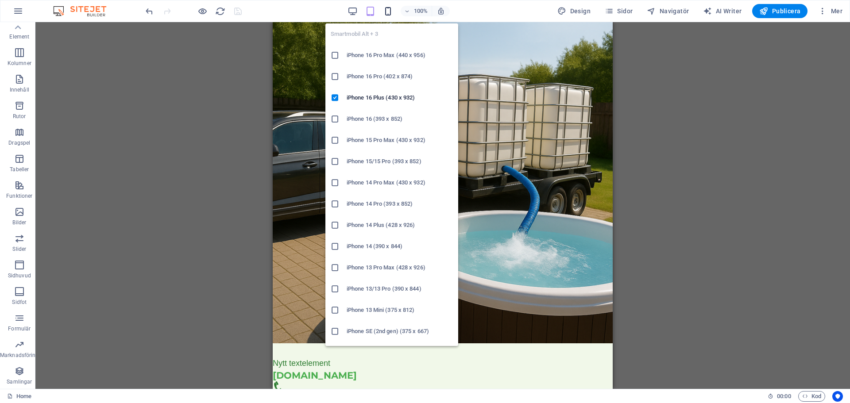
click at [389, 10] on icon "button" at bounding box center [388, 11] width 10 height 10
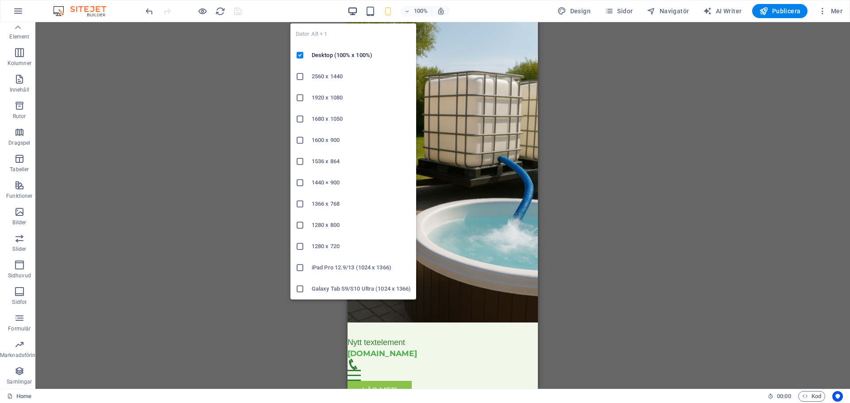
click at [353, 11] on icon "button" at bounding box center [353, 11] width 10 height 10
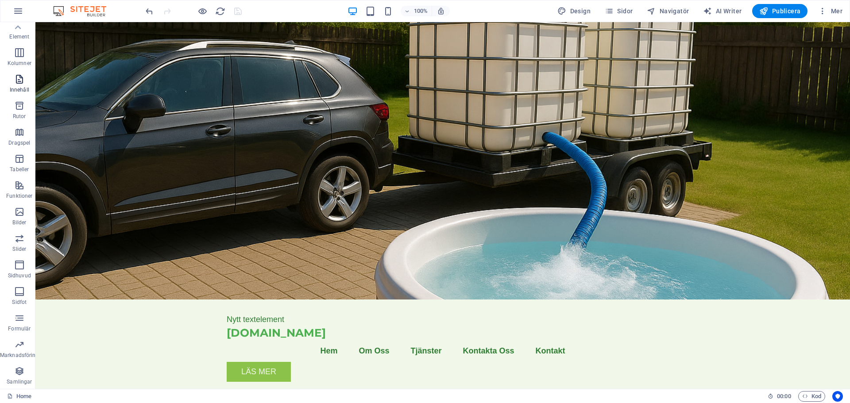
click at [17, 82] on icon "button" at bounding box center [19, 79] width 11 height 11
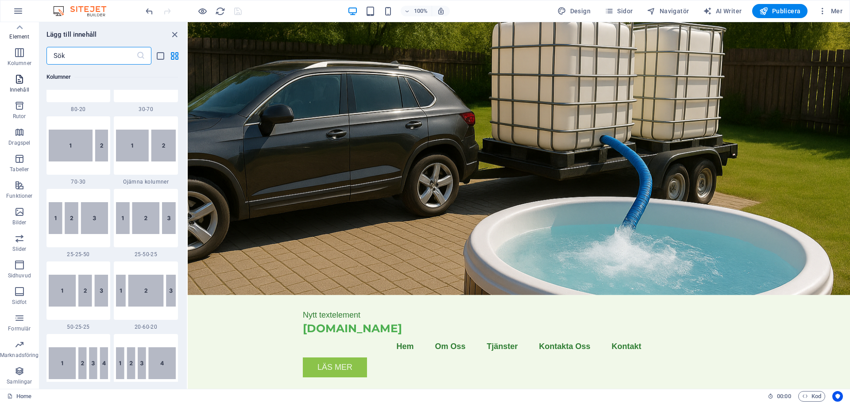
scroll to position [1549, 0]
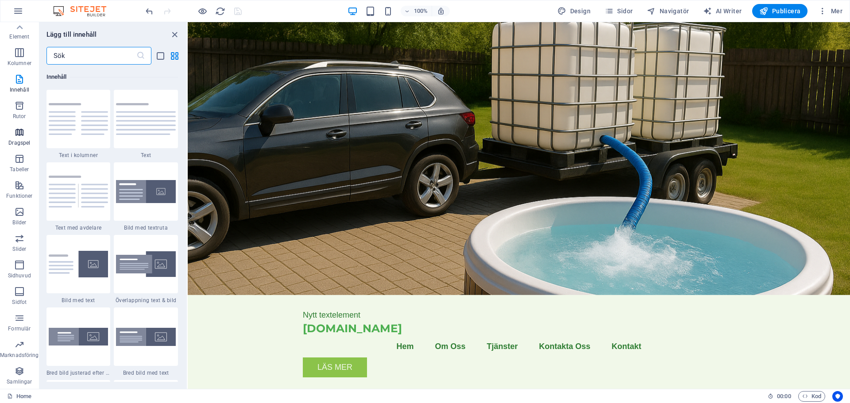
click at [22, 132] on icon "button" at bounding box center [19, 132] width 11 height 11
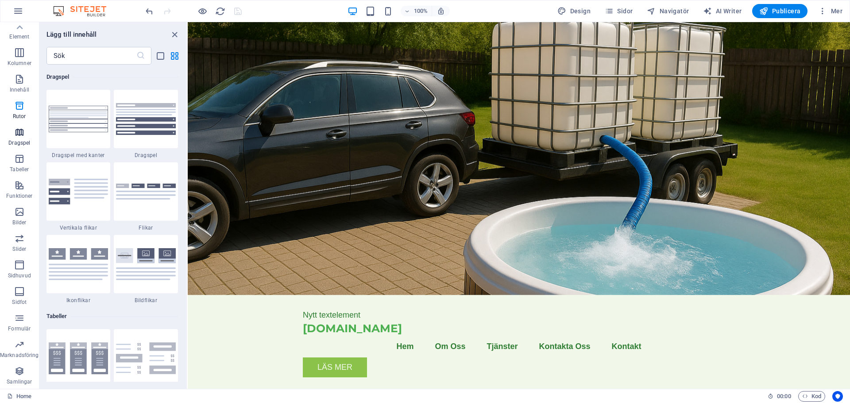
scroll to position [2827, 0]
click at [630, 10] on span "Sidor" at bounding box center [619, 11] width 28 height 9
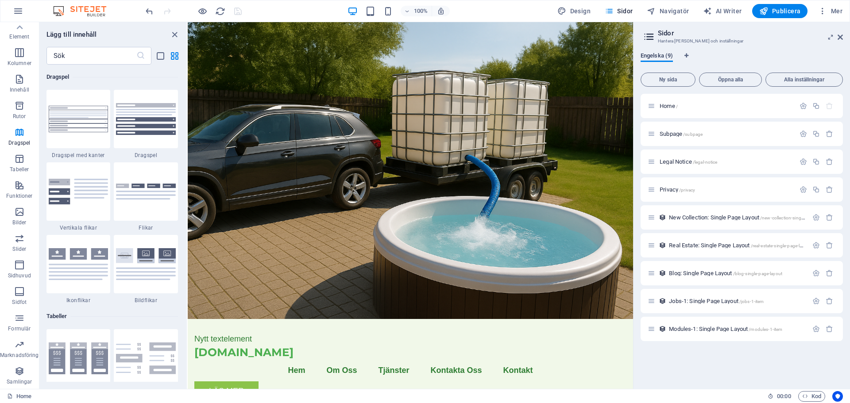
click at [665, 57] on span "Engelska (9)" at bounding box center [657, 56] width 32 height 12
